Goal: Contribute content: Add original content to the website for others to see

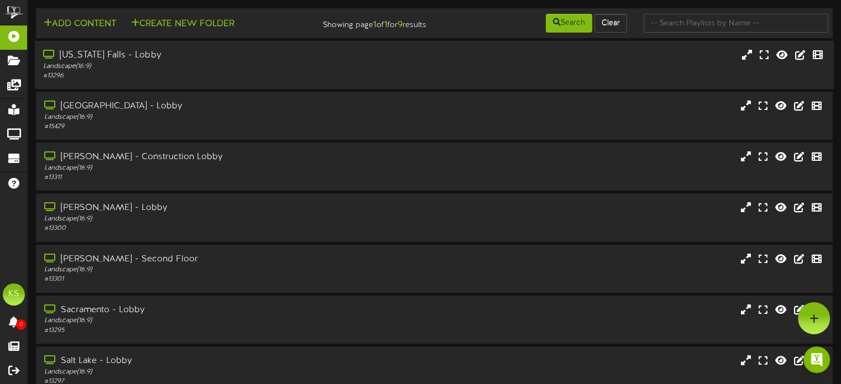
click at [155, 57] on div "Idaho Falls - Lobby" at bounding box center [201, 55] width 316 height 13
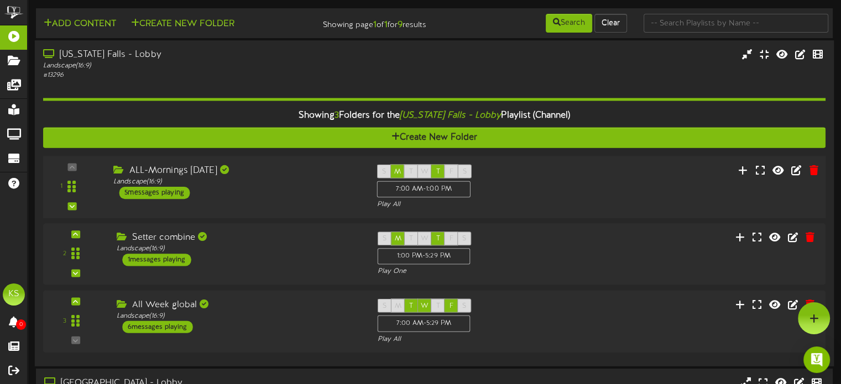
click at [183, 198] on div "5 messages playing" at bounding box center [154, 193] width 71 height 12
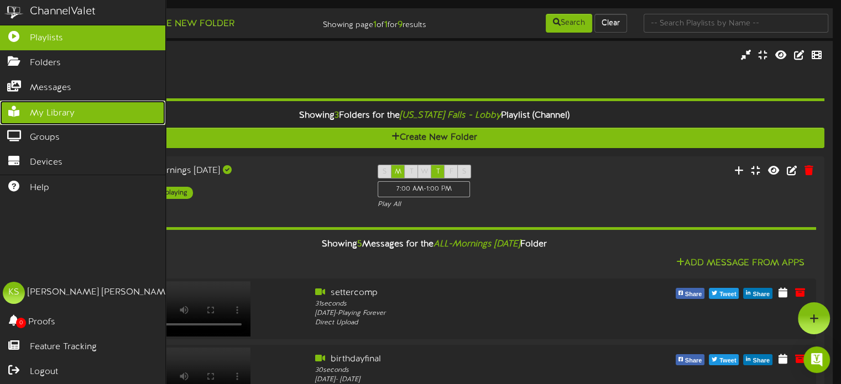
click at [66, 107] on span "My Library" at bounding box center [52, 113] width 45 height 13
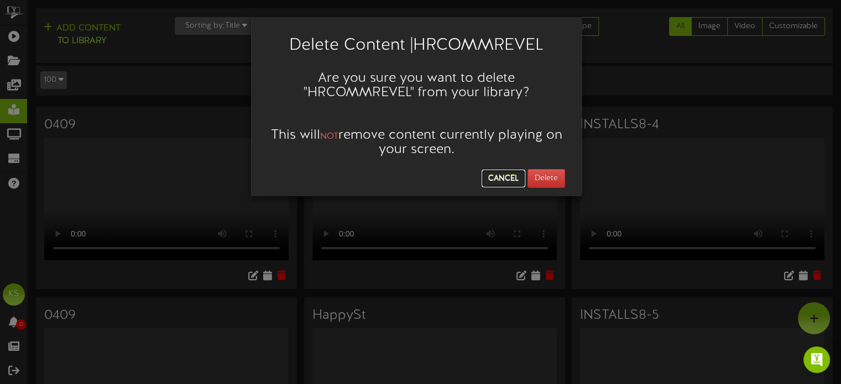
click at [503, 175] on button "Cancel" at bounding box center [503, 179] width 44 height 18
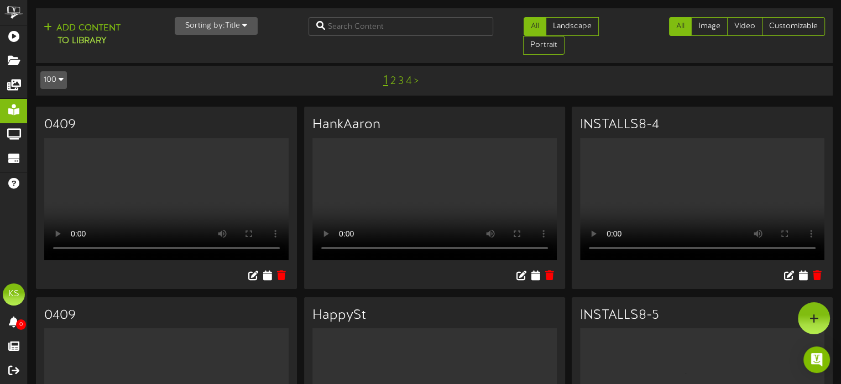
scroll to position [8, 0]
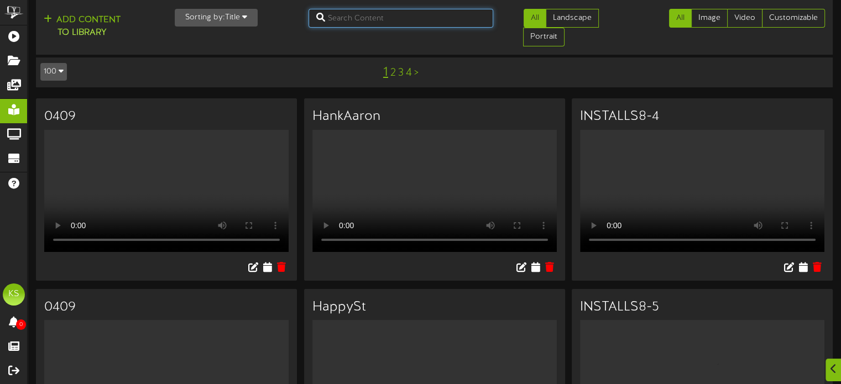
click at [363, 18] on input "text" at bounding box center [400, 18] width 185 height 19
type input "halloween"
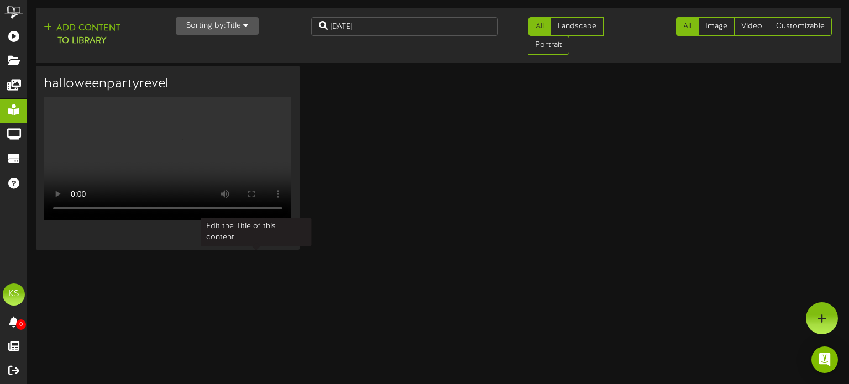
click at [255, 242] on icon at bounding box center [256, 235] width 12 height 12
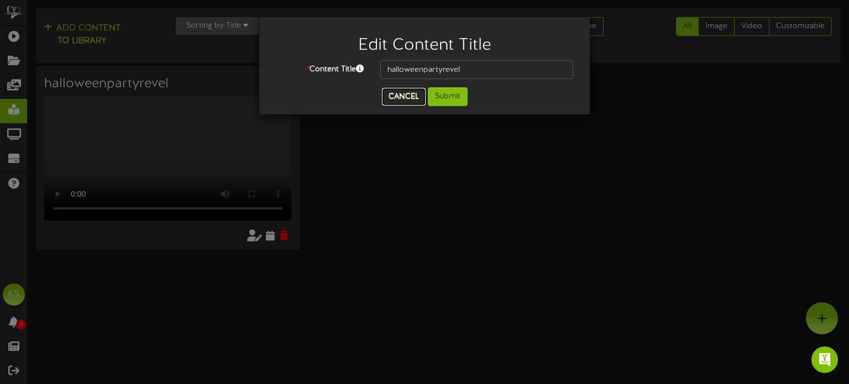
click at [403, 98] on button "Cancel" at bounding box center [404, 97] width 44 height 18
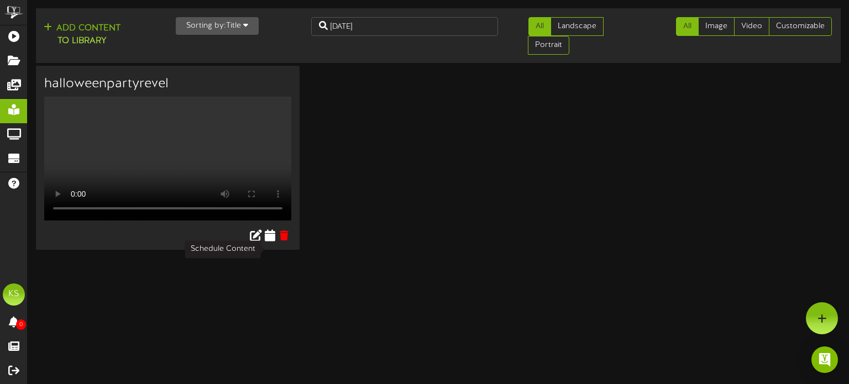
click at [267, 242] on icon at bounding box center [270, 235] width 11 height 12
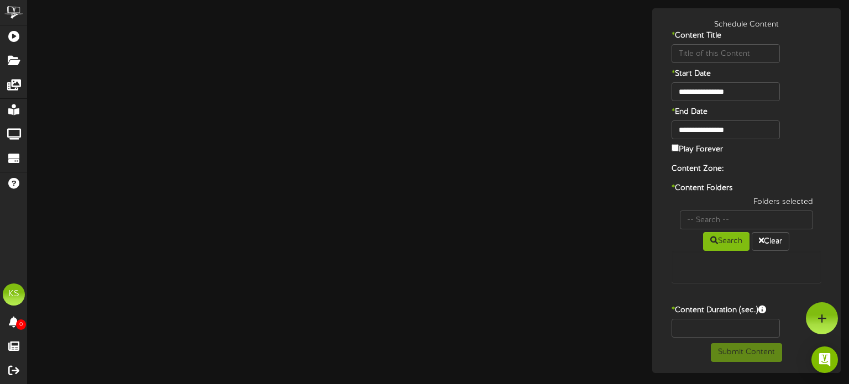
type input "halloweenpartyrevel"
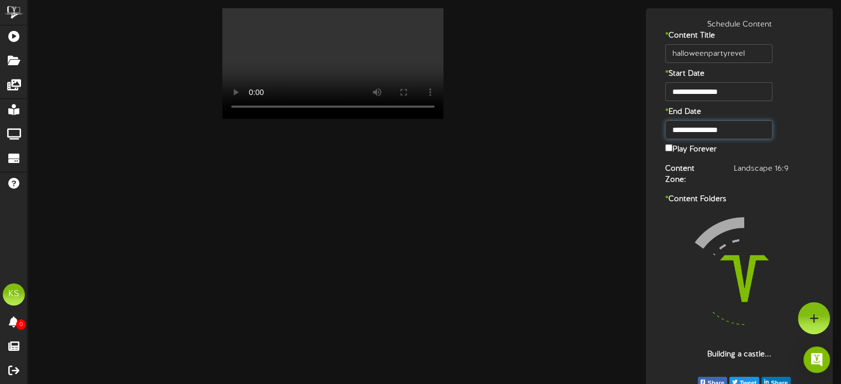
click at [710, 129] on input "**********" at bounding box center [718, 129] width 107 height 19
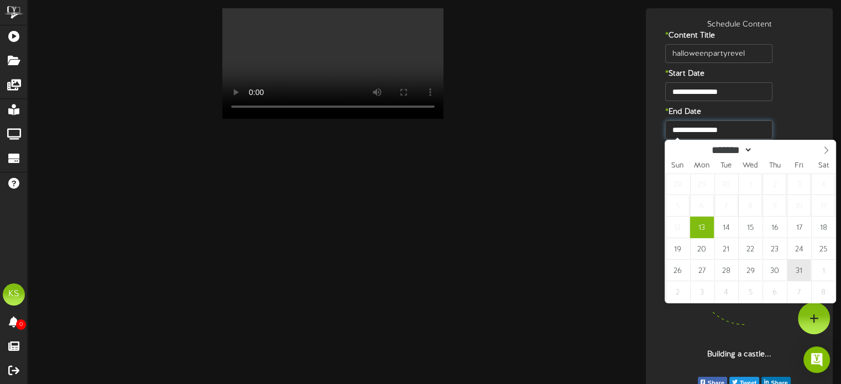
type input "**********"
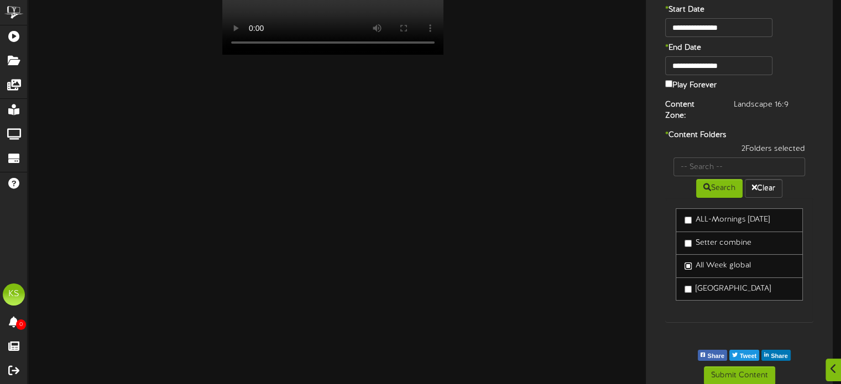
scroll to position [65, 0]
click at [745, 366] on button "Submit Content" at bounding box center [739, 374] width 71 height 19
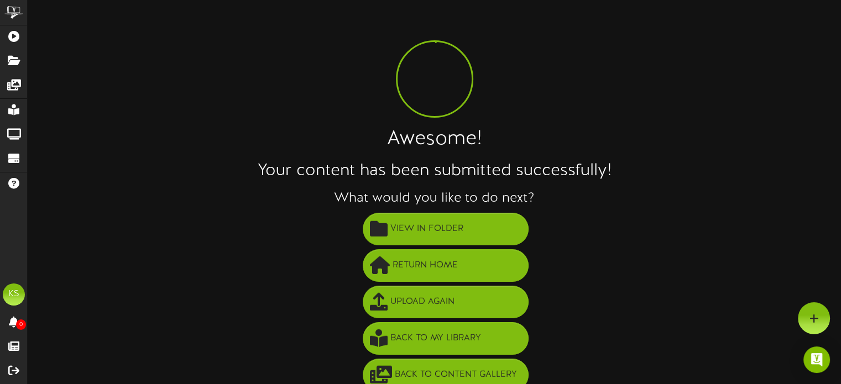
scroll to position [0, 0]
